Goal: Task Accomplishment & Management: Manage account settings

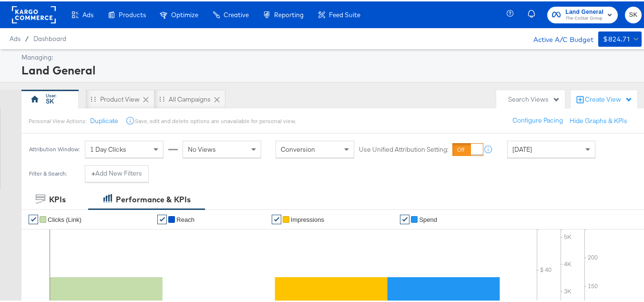
click at [29, 11] on rect at bounding box center [34, 13] width 44 height 17
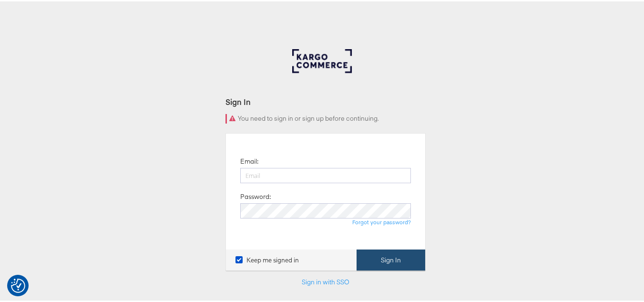
type input "[PERSON_NAME][EMAIL_ADDRESS][DOMAIN_NAME]"
click at [387, 263] on button "Sign In" at bounding box center [391, 258] width 69 height 21
